Goal: Transaction & Acquisition: Download file/media

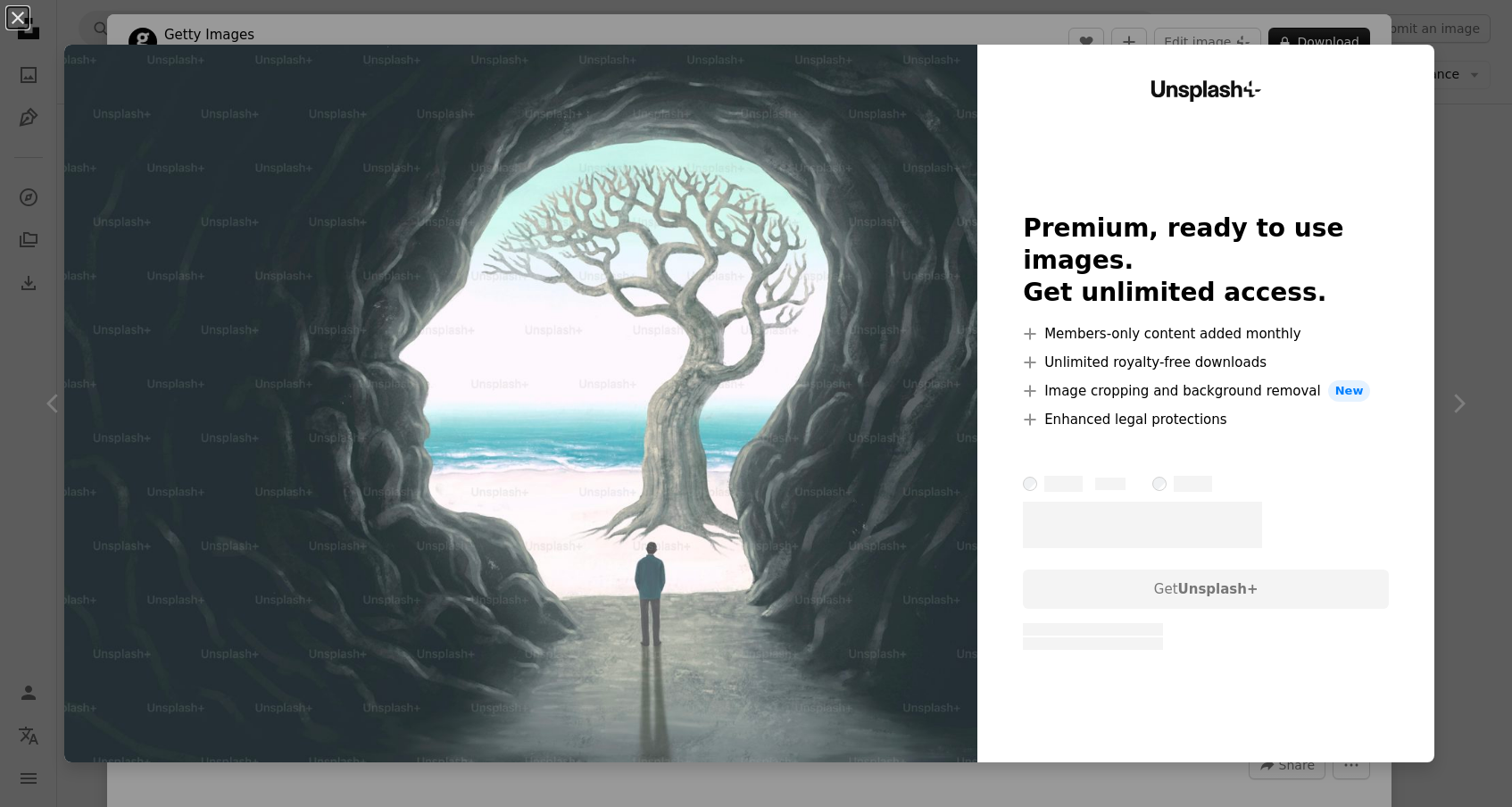
scroll to position [137, 0]
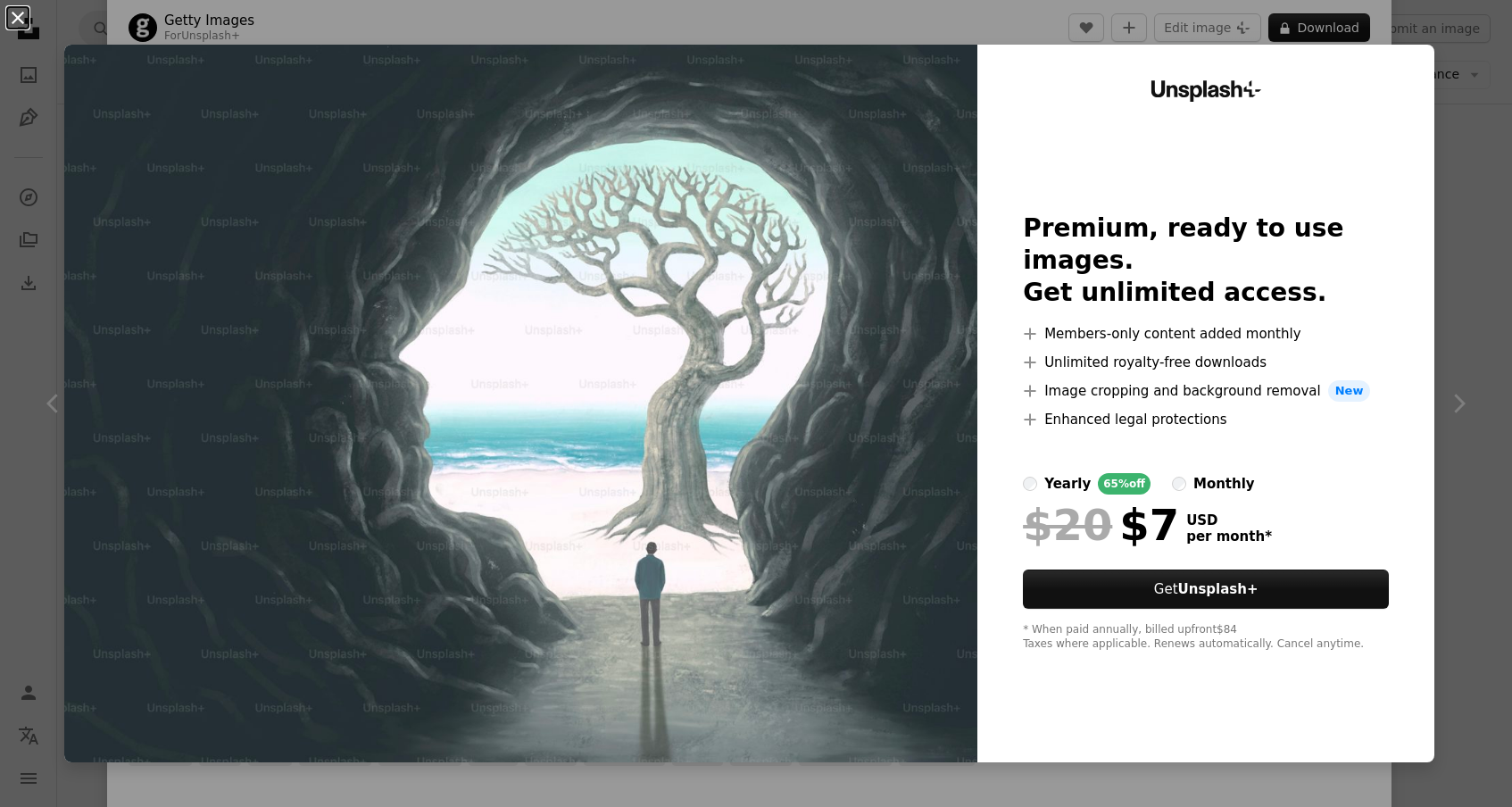
click at [18, 12] on button "An X shape" at bounding box center [18, 18] width 21 height 21
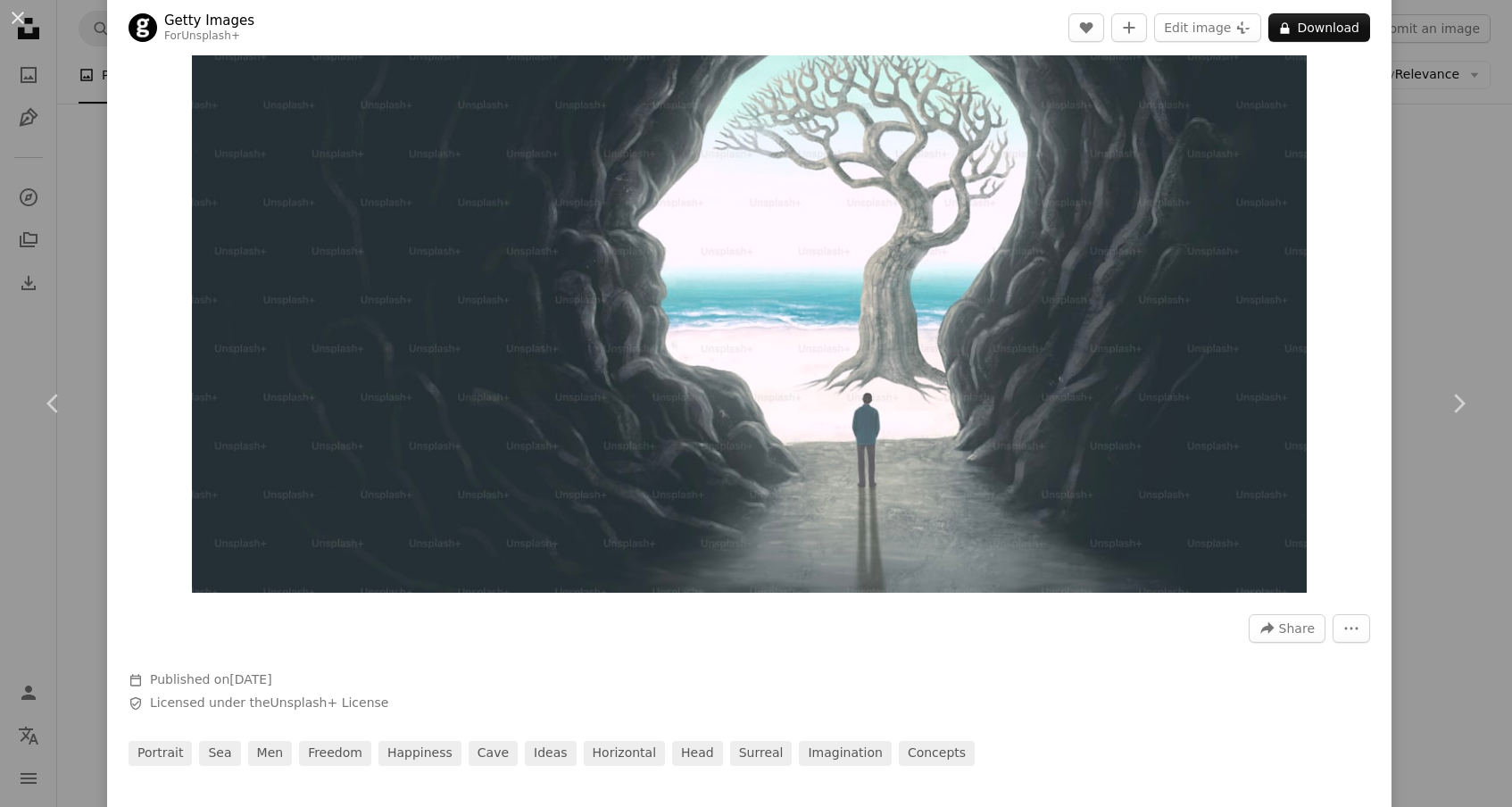
click at [18, 12] on button "An X shape" at bounding box center [18, 18] width 21 height 21
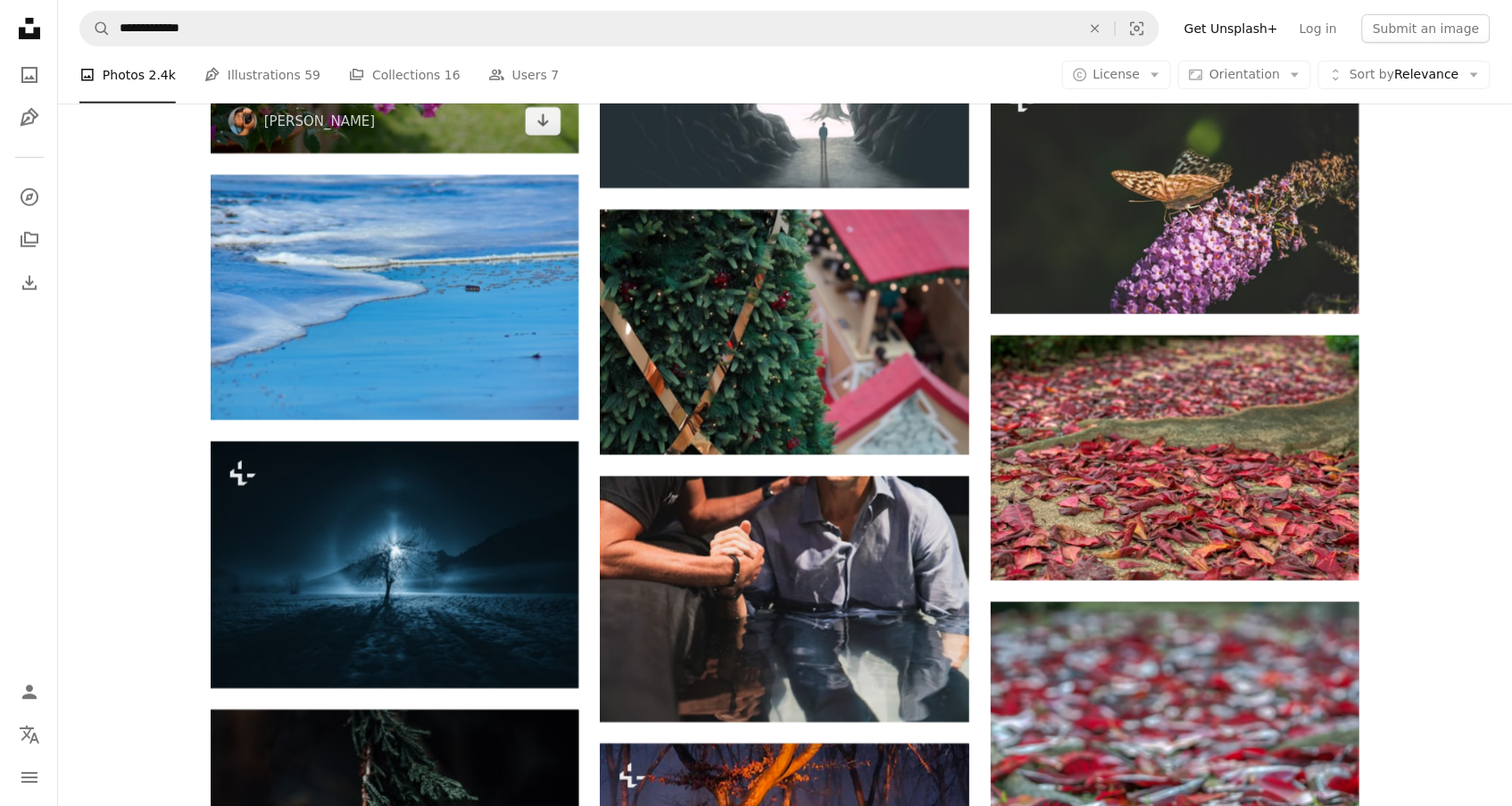
scroll to position [2441, 0]
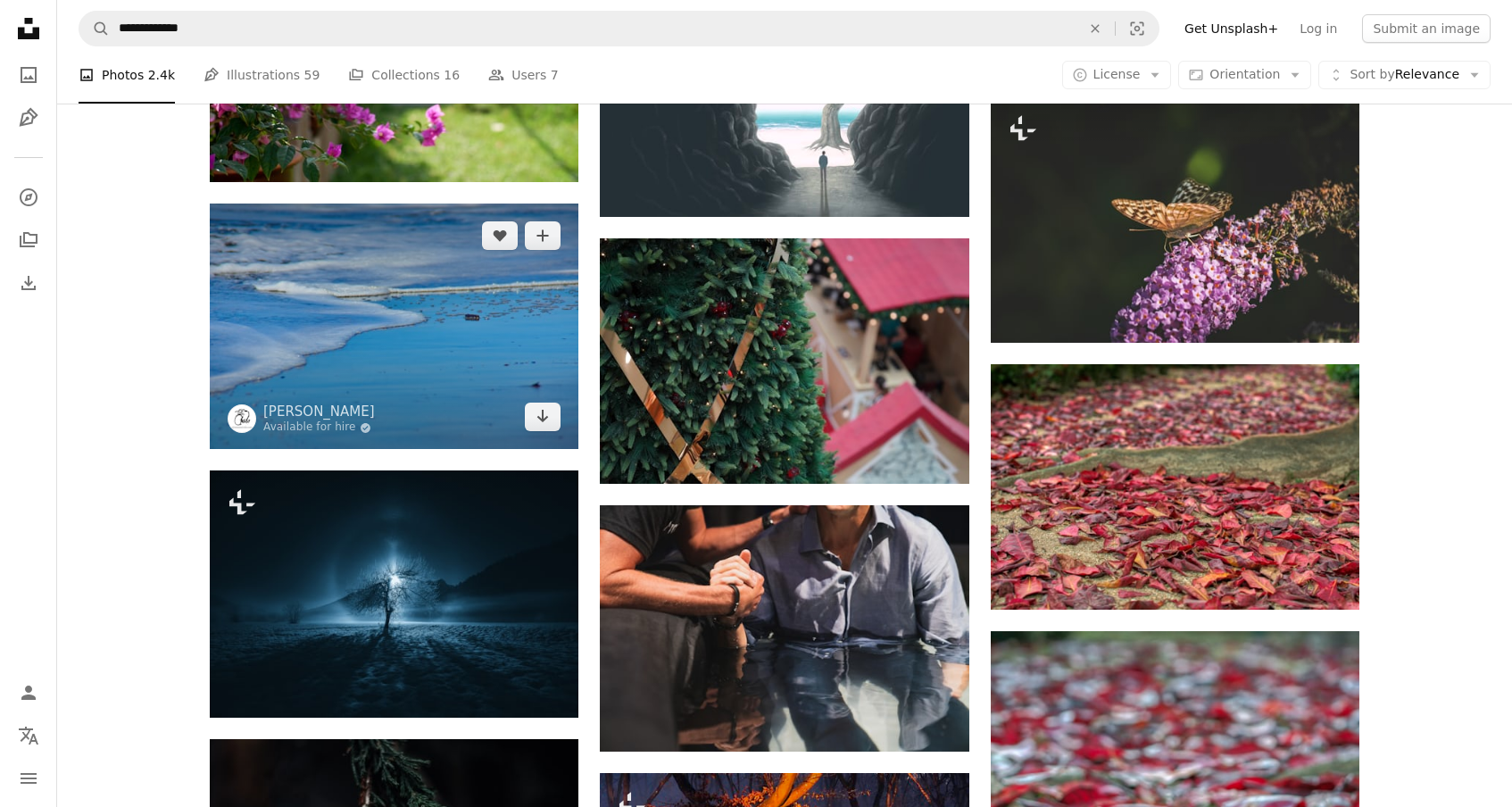
click at [321, 307] on img at bounding box center [394, 326] width 369 height 245
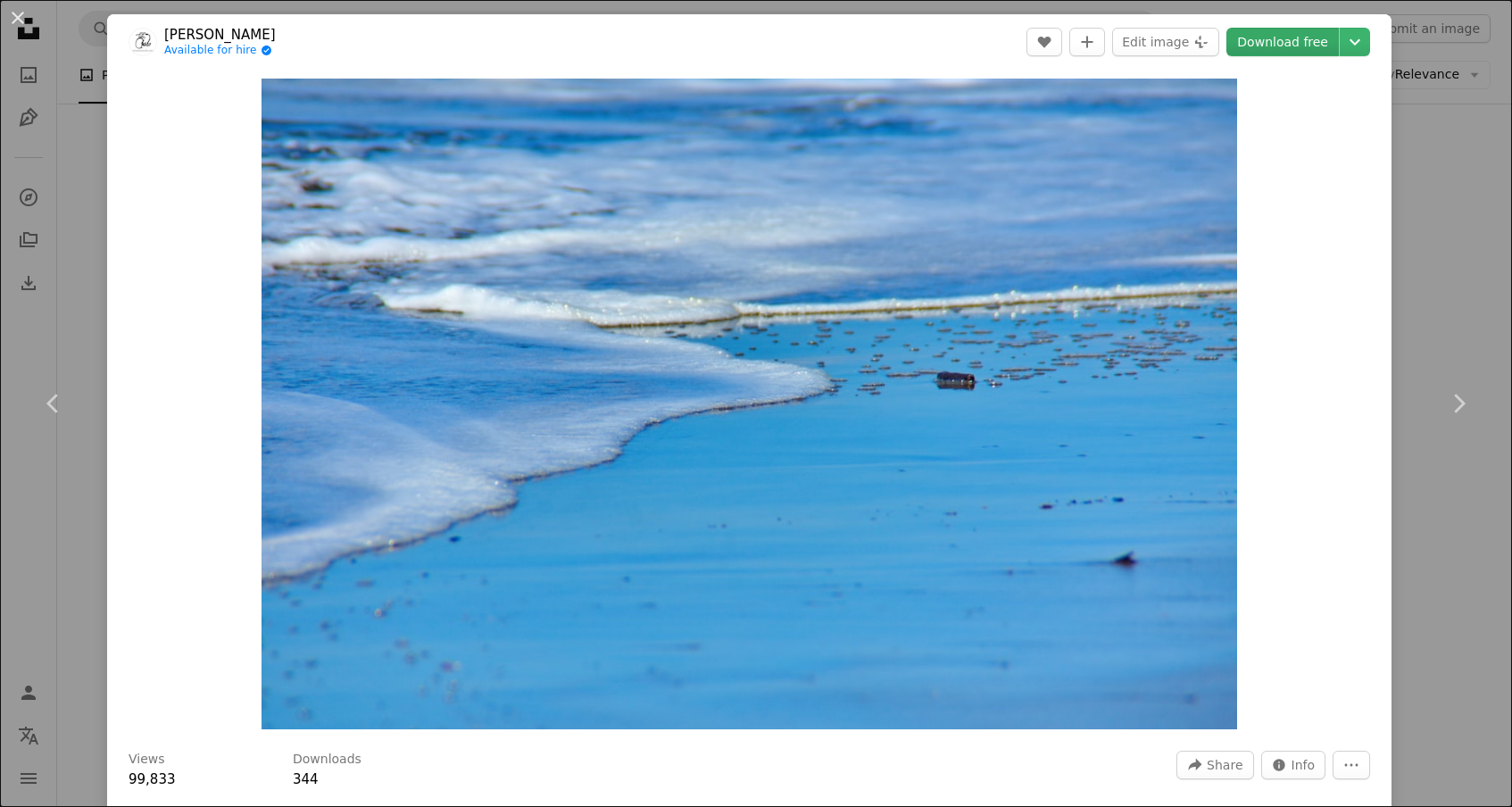
click at [1302, 40] on link "Download free" at bounding box center [1283, 42] width 113 height 29
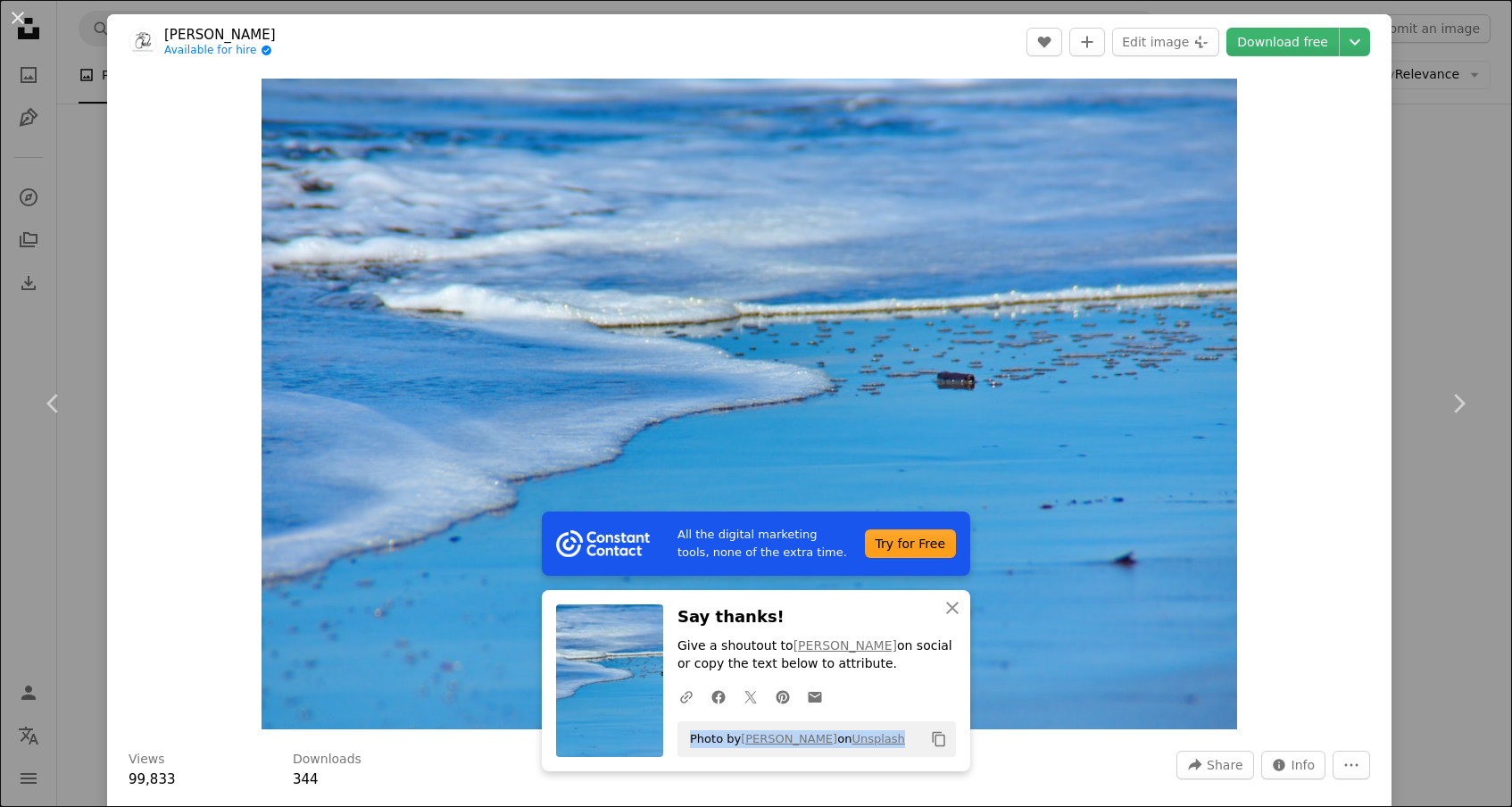
drag, startPoint x: 887, startPoint y: 735, endPoint x: 691, endPoint y: 737, distance: 196.0
click at [691, 737] on div "Photo by [PERSON_NAME] on Unsplash Copy content" at bounding box center [817, 739] width 279 height 36
copy span "Photo by [PERSON_NAME] on Unsplash"
click at [1286, 40] on link "Download free" at bounding box center [1283, 42] width 113 height 29
click at [13, 15] on button "An X shape" at bounding box center [18, 18] width 21 height 21
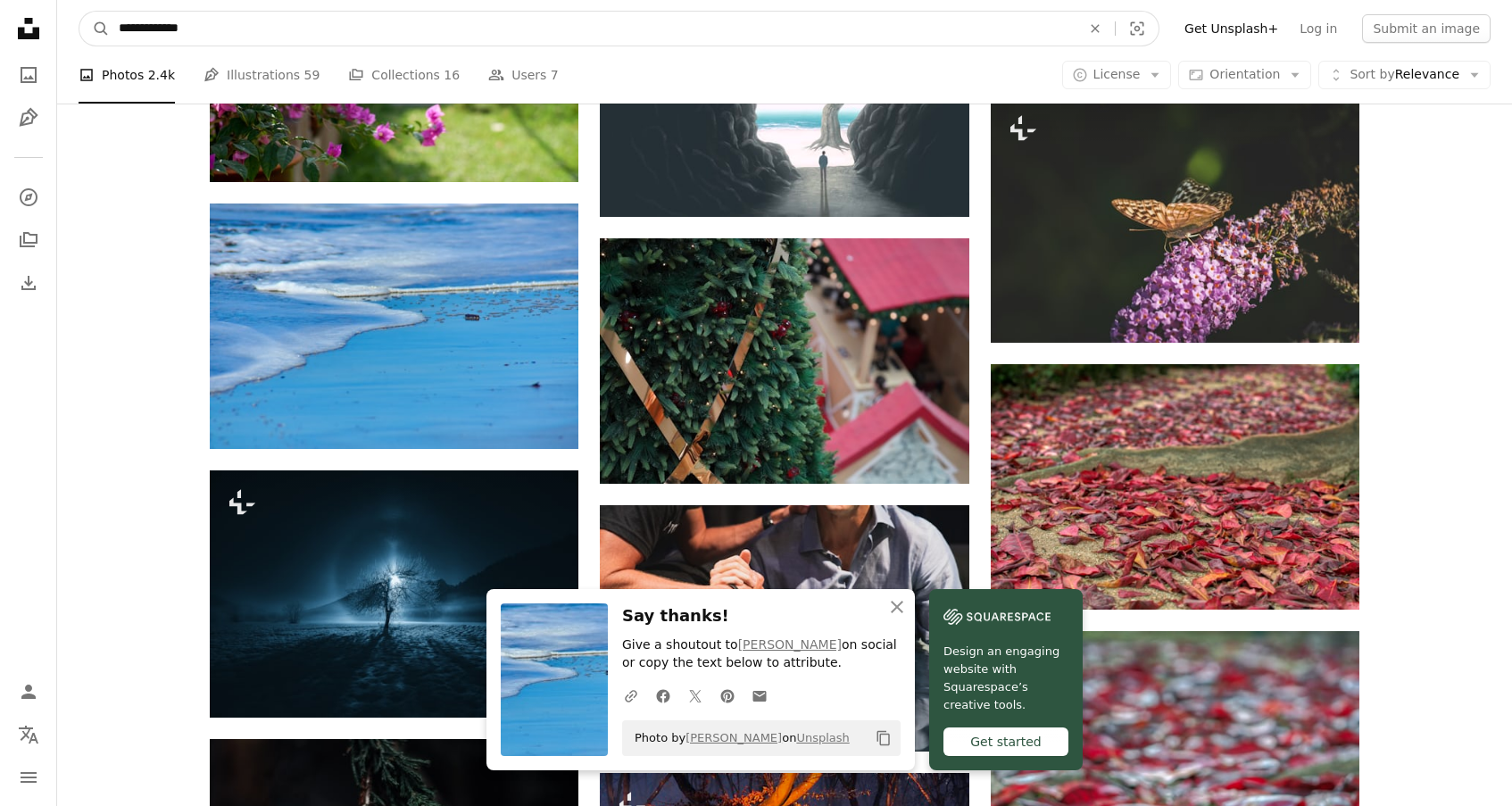
click at [388, 24] on input "**********" at bounding box center [593, 29] width 966 height 34
type input "**********"
click at [79, 12] on button "A magnifying glass" at bounding box center [95, 29] width 30 height 34
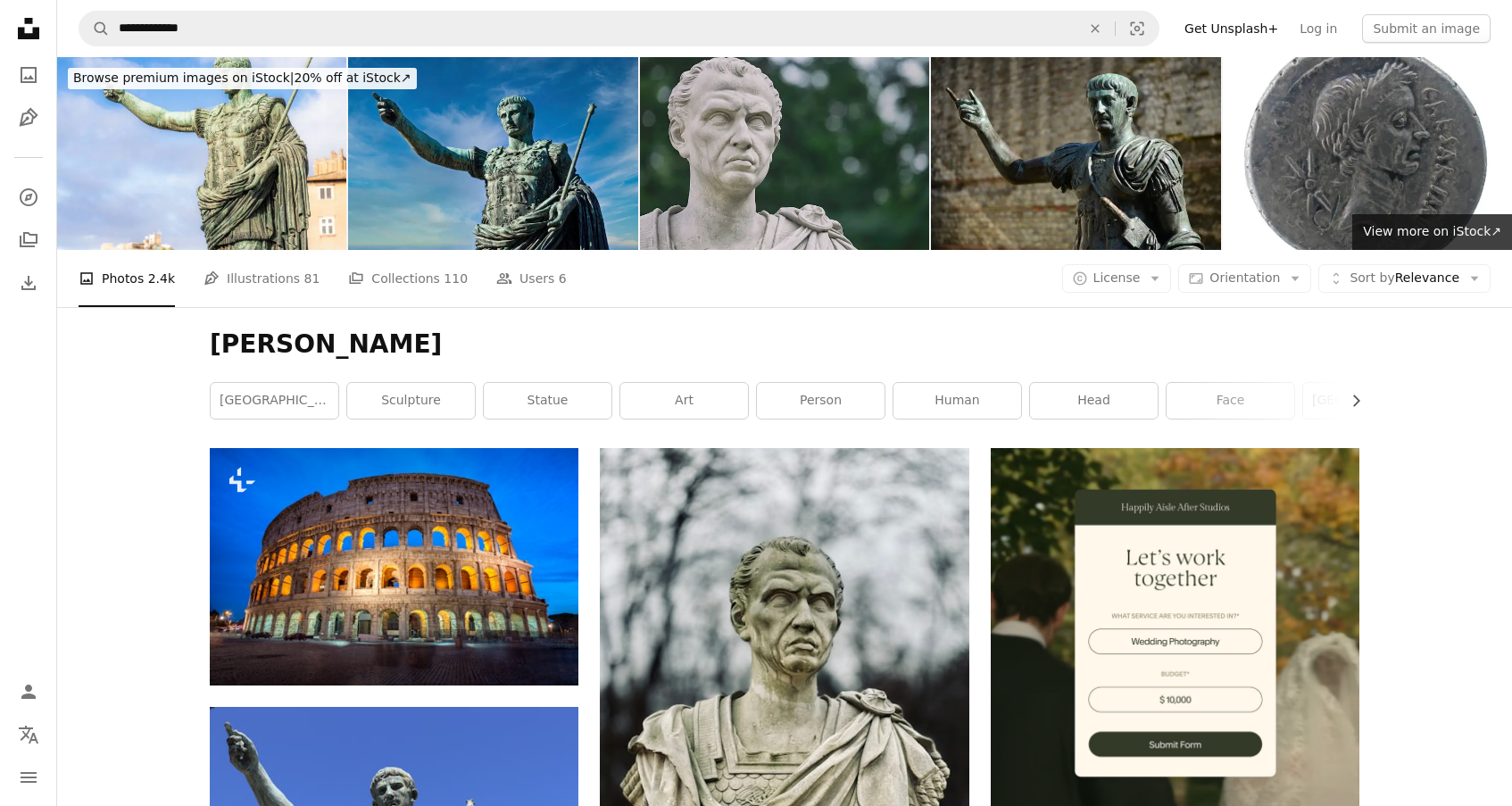
click at [835, 148] on img at bounding box center [785, 154] width 289 height 193
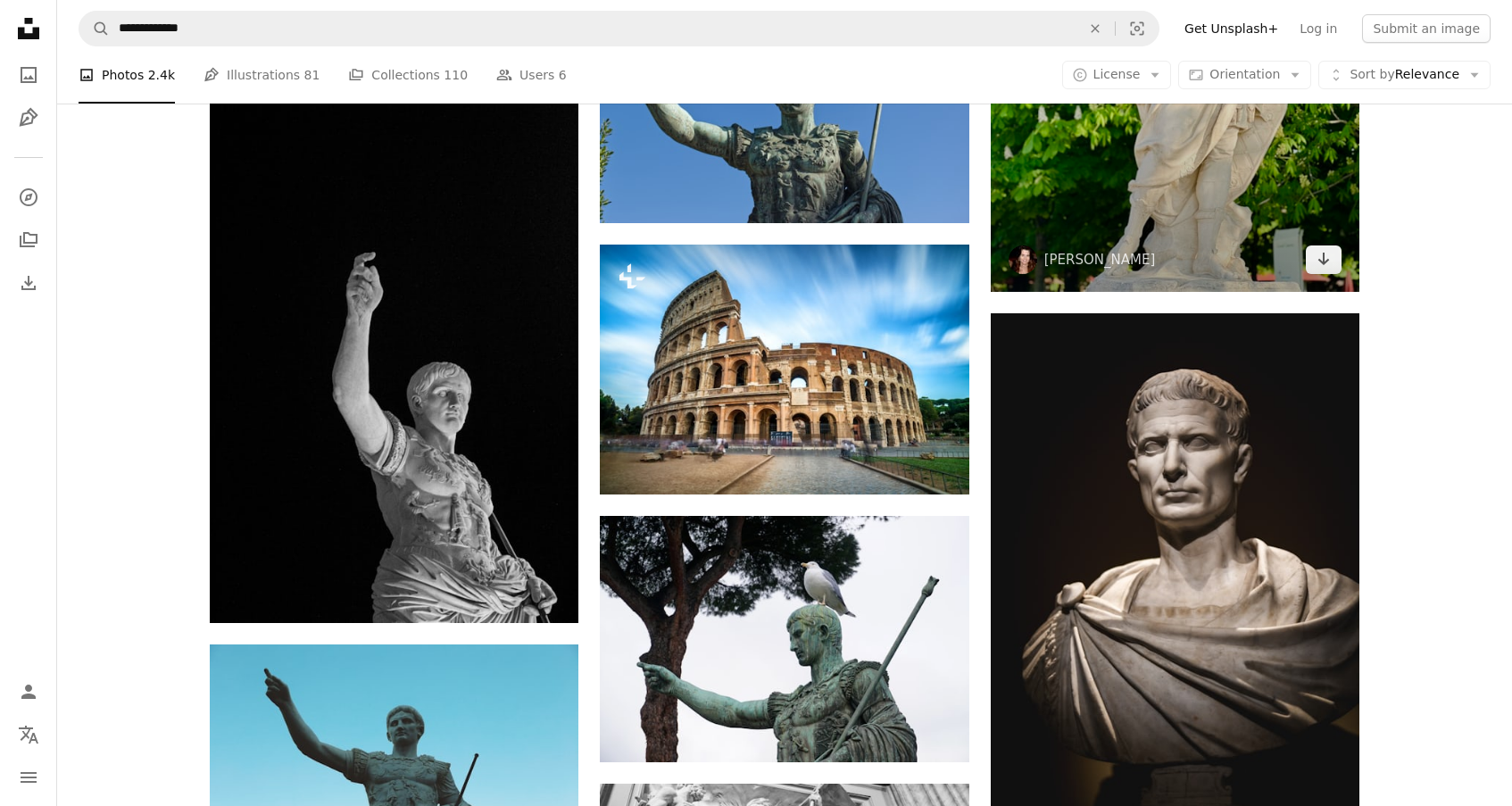
scroll to position [1168, 0]
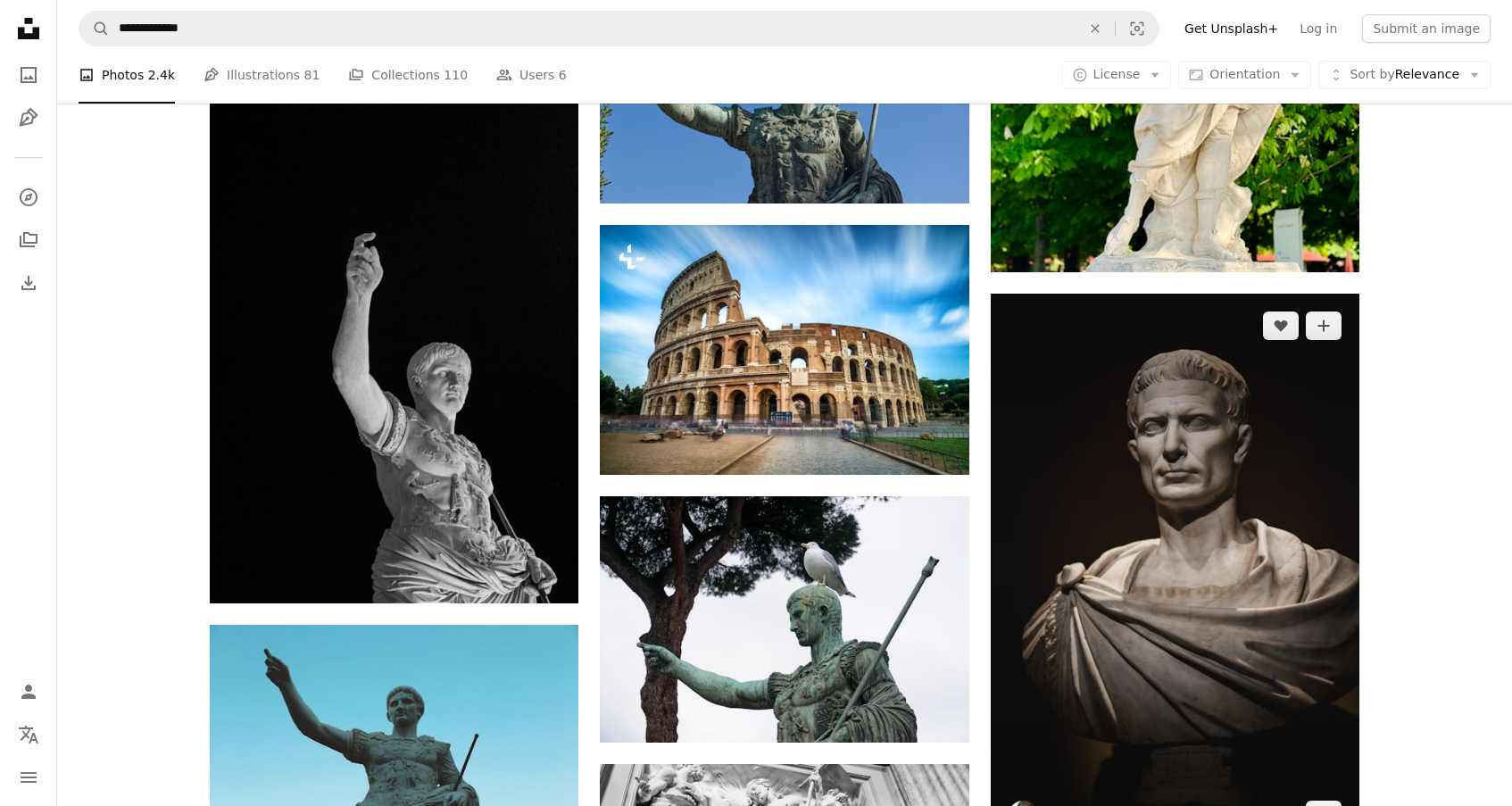
click at [1179, 496] on img at bounding box center [1175, 570] width 369 height 553
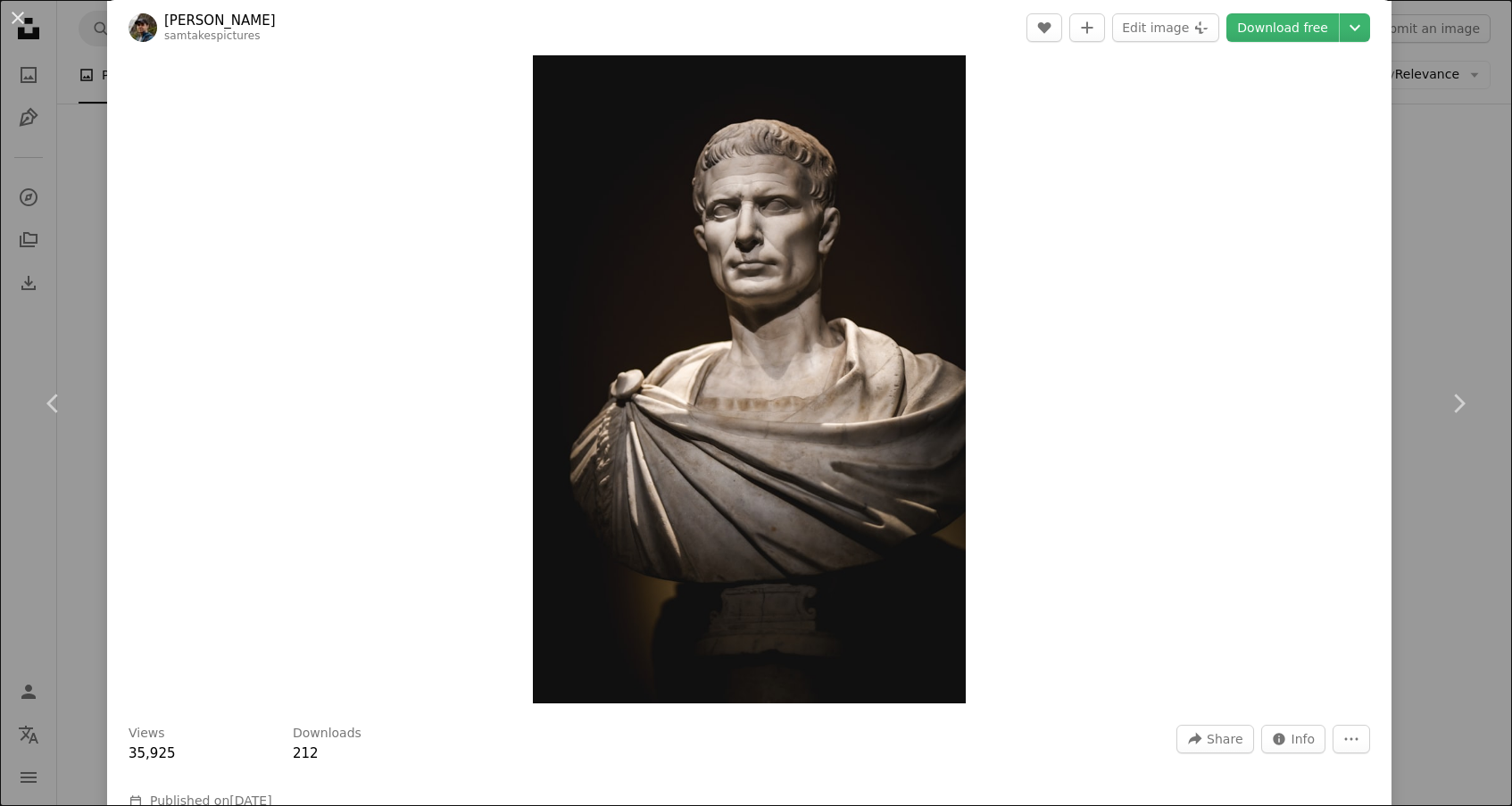
scroll to position [42, 0]
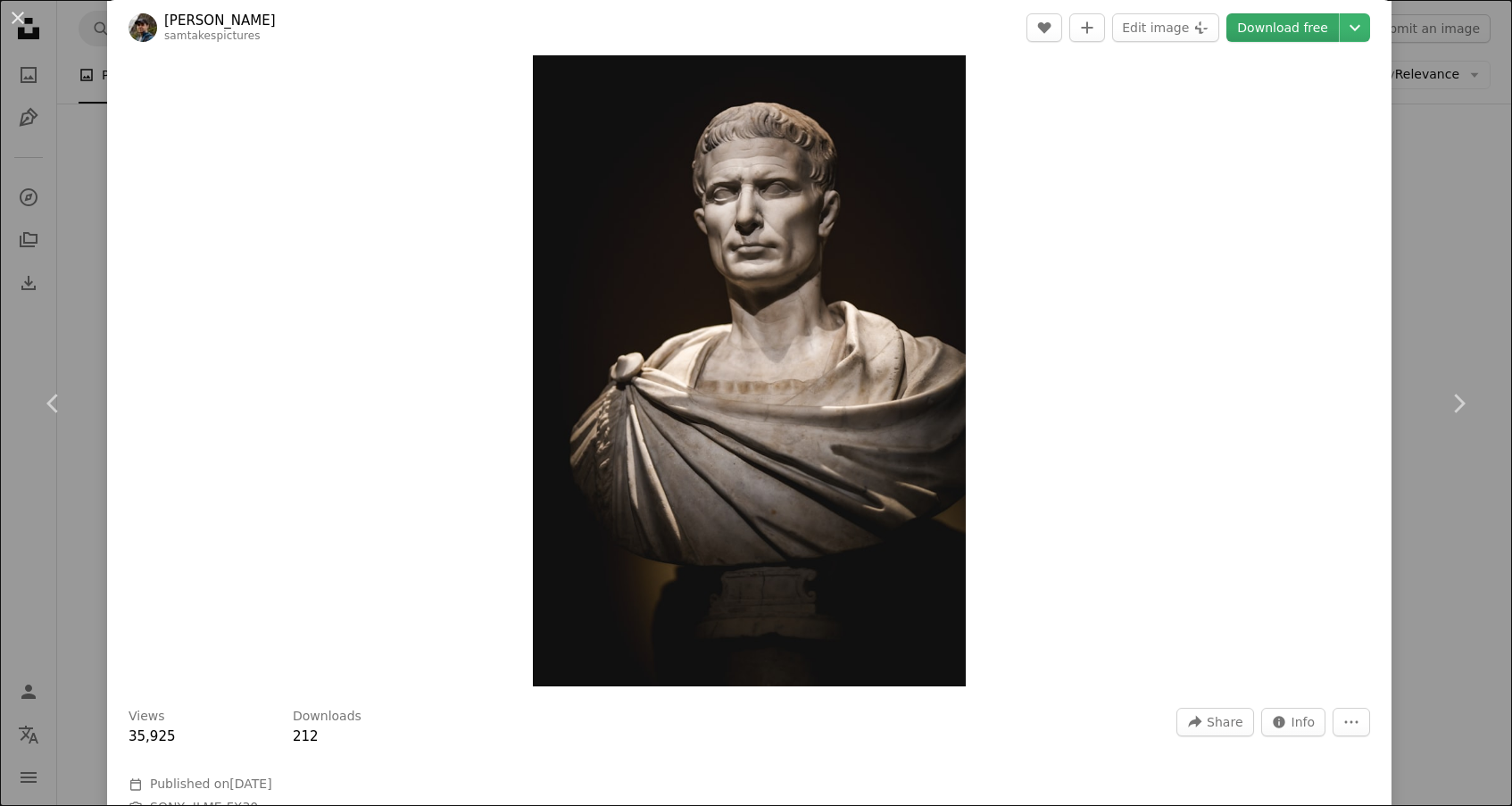
click at [1277, 24] on link "Download free" at bounding box center [1283, 28] width 113 height 29
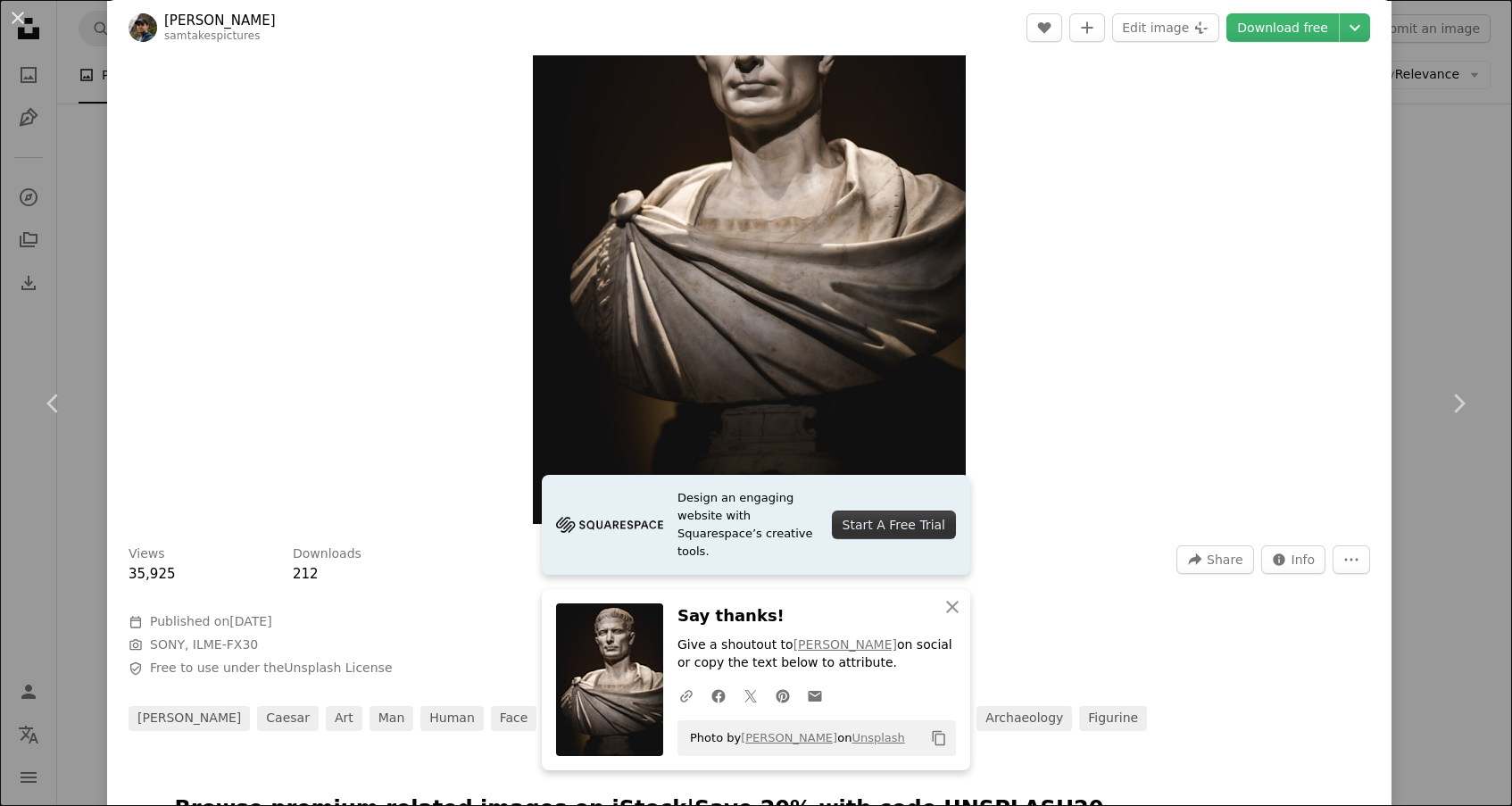
scroll to position [210, 0]
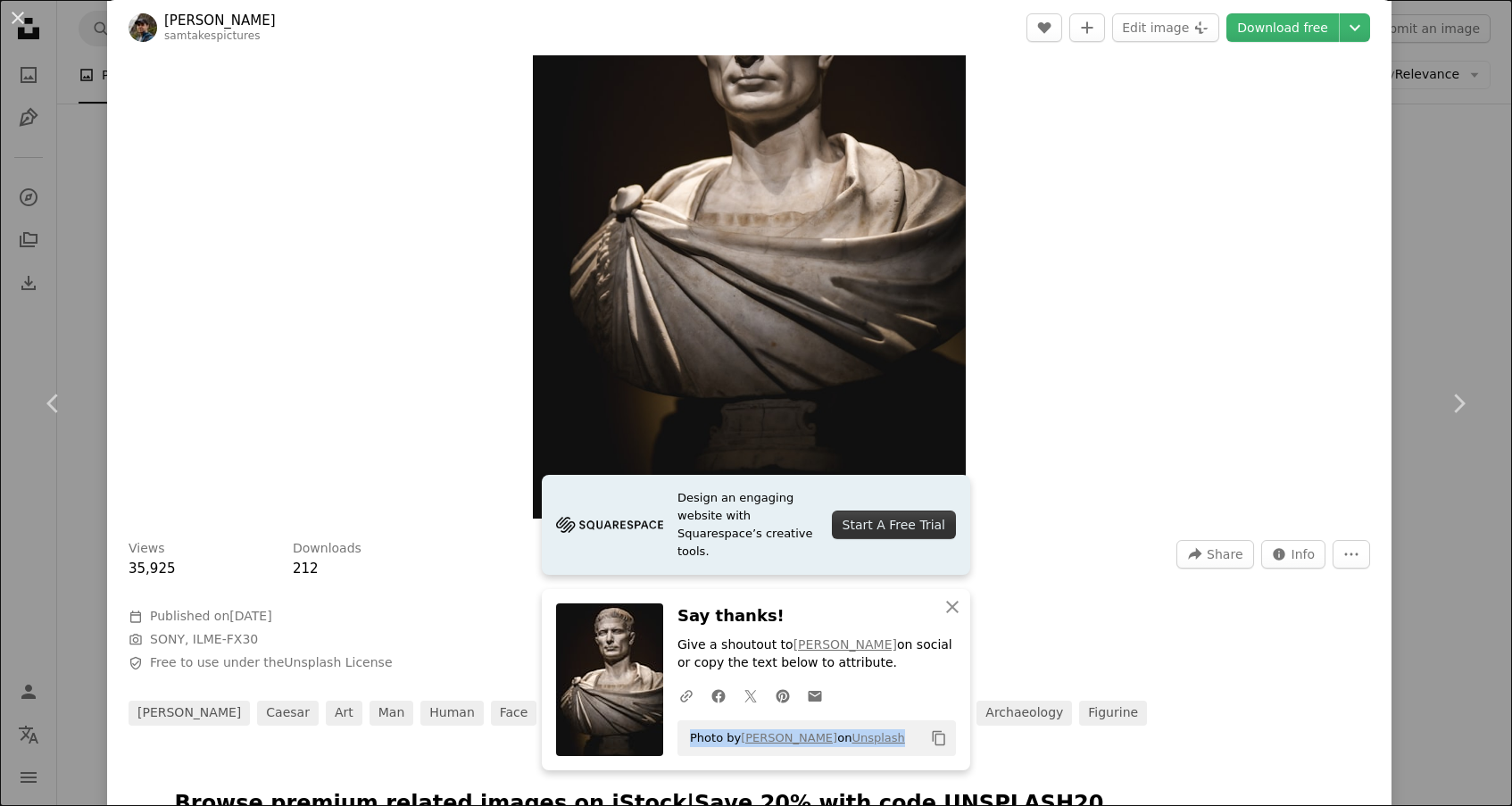
drag, startPoint x: 895, startPoint y: 735, endPoint x: 687, endPoint y: 741, distance: 208.1
click at [687, 741] on div "Photo by [PERSON_NAME] on Unsplash Copy content" at bounding box center [817, 738] width 279 height 36
copy span "Photo by [PERSON_NAME] on Unsplash"
